Goal: Task Accomplishment & Management: Use online tool/utility

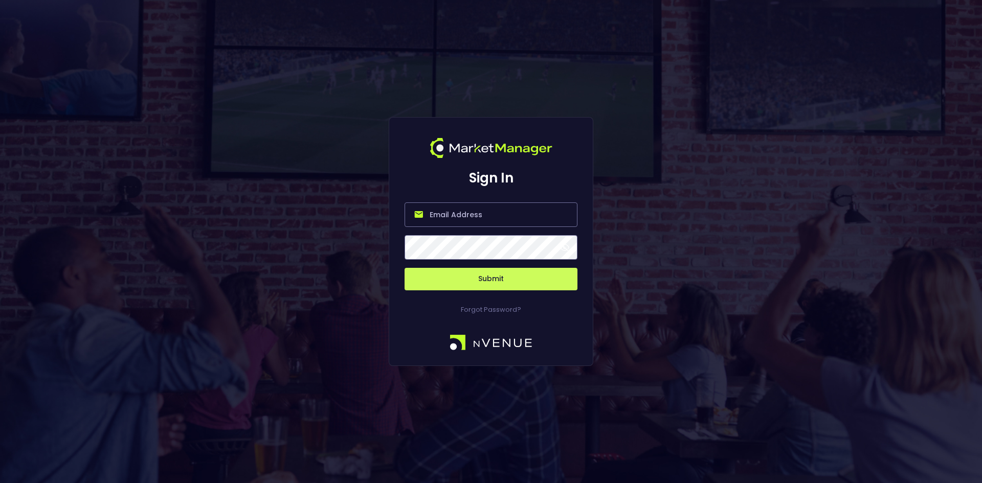
click at [460, 221] on input "email" at bounding box center [491, 215] width 173 height 25
type input "[EMAIL_ADDRESS][DOMAIN_NAME]"
click at [405, 268] on button "Submit" at bounding box center [491, 279] width 173 height 23
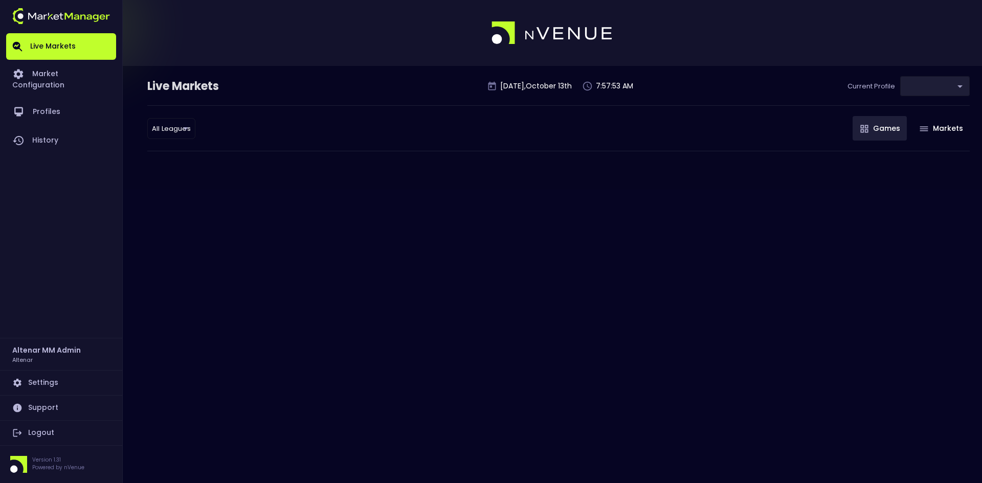
type input "3e378c7c-1af9-47c7-9bdf-361c59b071c3"
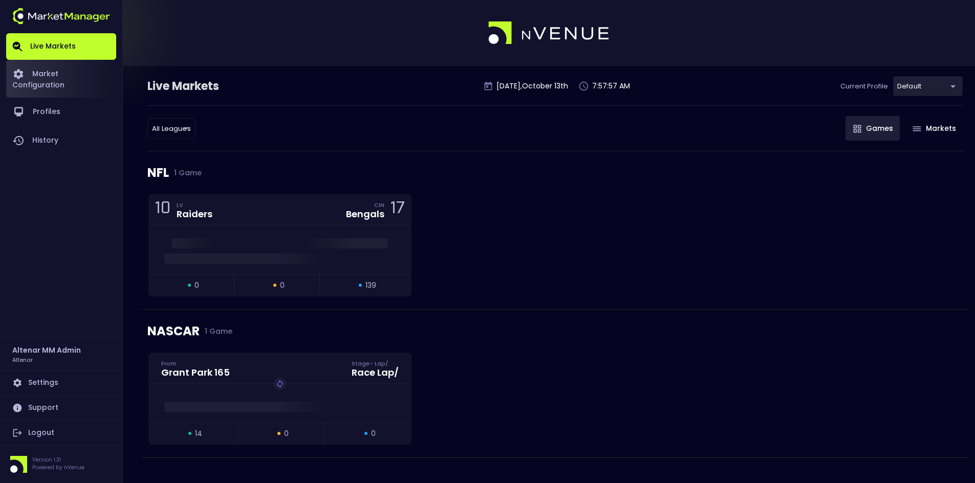
click at [70, 72] on link "Market Configuration" at bounding box center [61, 79] width 110 height 38
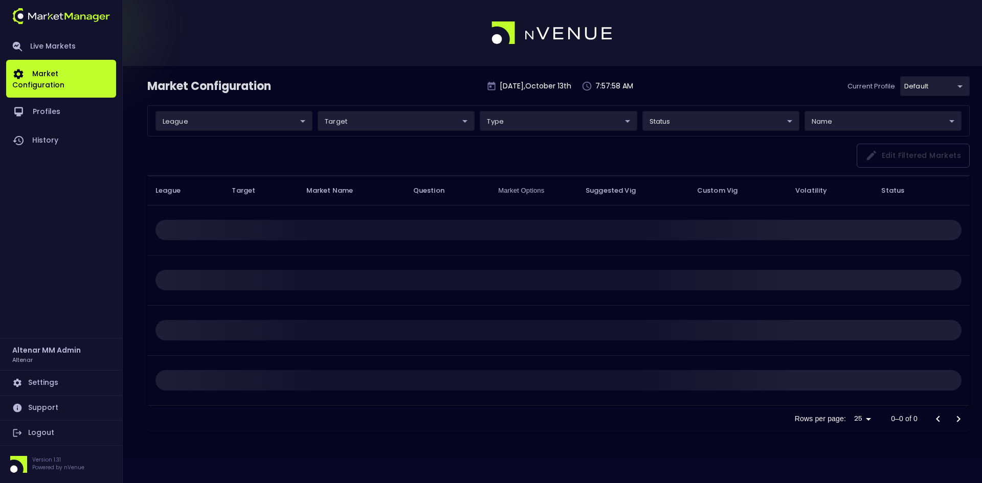
click at [227, 117] on body "Live Markets Market Configuration Profiles History Altenar MM Admin Altenar Set…" at bounding box center [491, 241] width 982 height 483
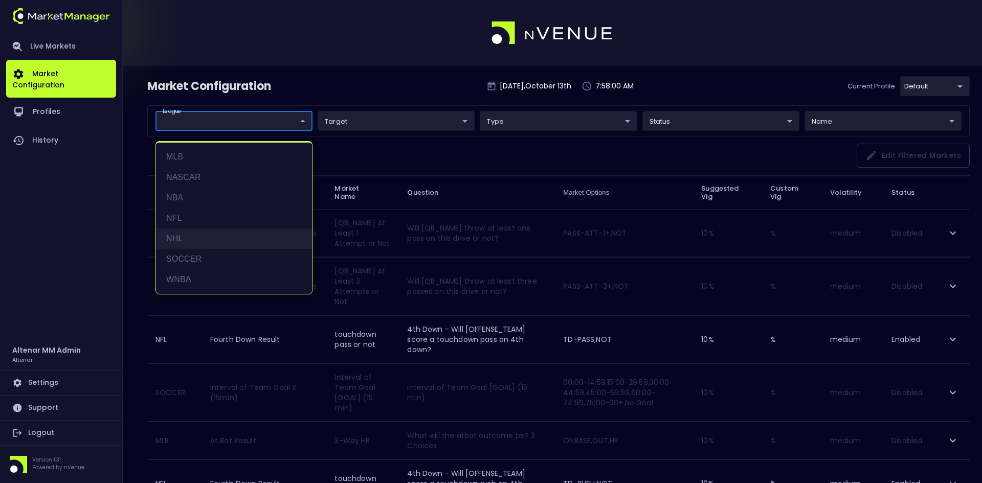
click at [180, 238] on li "NHL" at bounding box center [234, 239] width 156 height 20
type input "NHL"
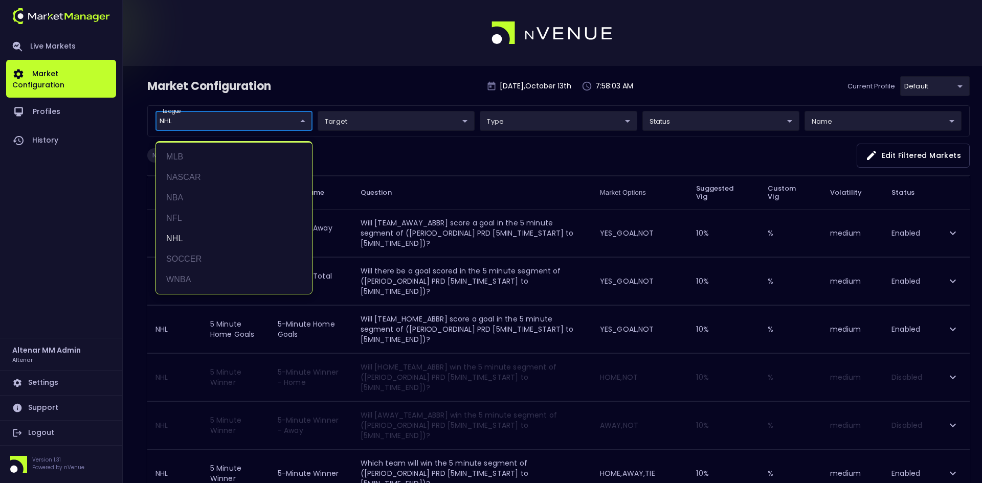
click at [434, 153] on div at bounding box center [491, 241] width 982 height 483
